Goal: Task Accomplishment & Management: Manage account settings

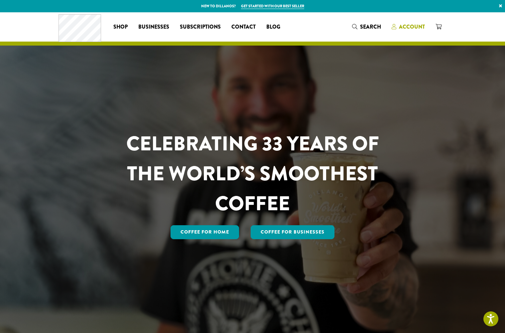
click at [406, 28] on span "Account" at bounding box center [412, 27] width 26 height 8
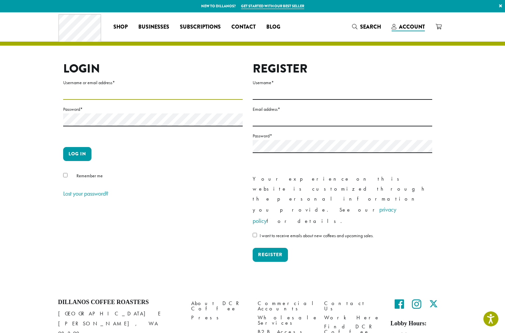
click at [110, 91] on input "Username or email address *" at bounding box center [153, 93] width 180 height 13
type input "******"
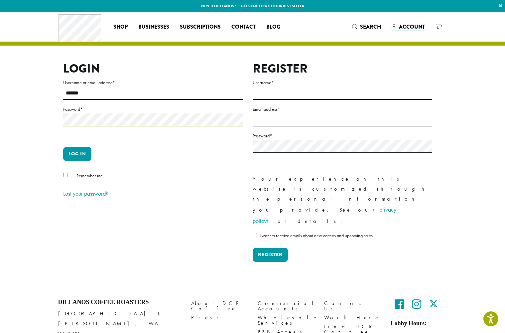
click at [63, 147] on button "Log in" at bounding box center [77, 154] width 28 height 14
click at [74, 153] on button "Log in" at bounding box center [77, 154] width 28 height 14
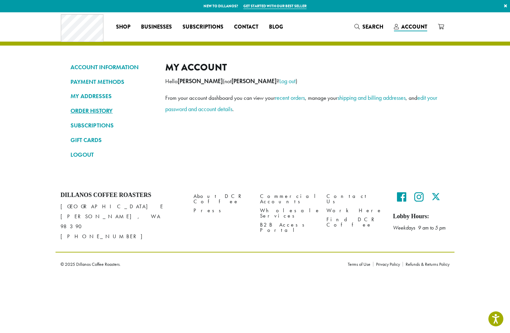
click at [95, 109] on link "ORDER HISTORY" at bounding box center [112, 110] width 85 height 11
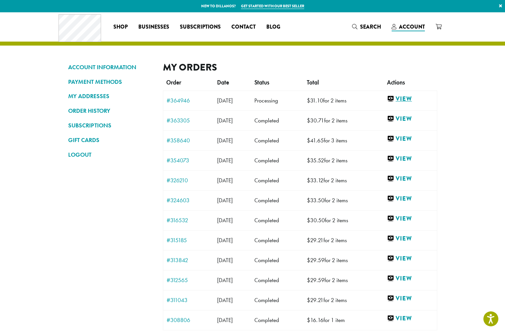
click at [412, 99] on link "View" at bounding box center [410, 99] width 46 height 8
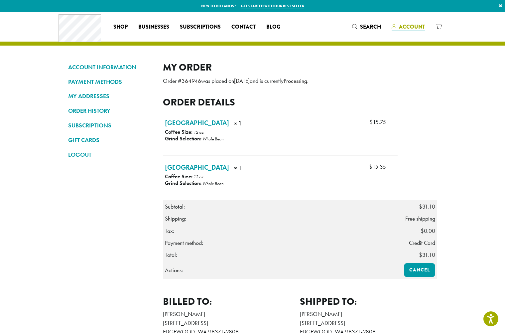
click at [398, 25] on span "Account" at bounding box center [408, 27] width 33 height 8
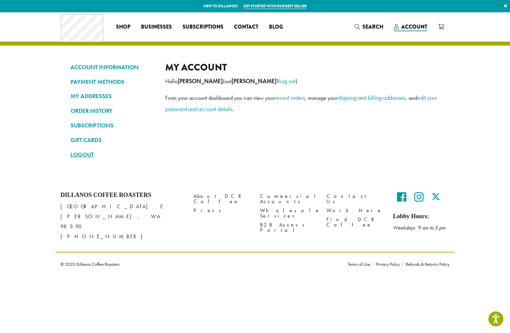
click at [78, 155] on link "LOGOUT" at bounding box center [112, 154] width 85 height 11
